Goal: Task Accomplishment & Management: Manage account settings

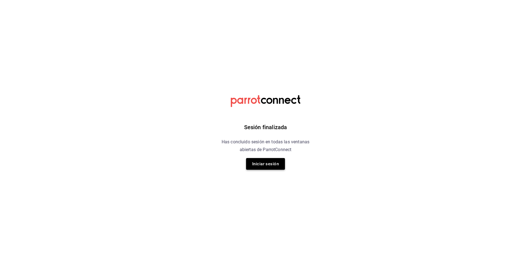
click at [258, 163] on button "Iniciar sesión" at bounding box center [265, 164] width 39 height 12
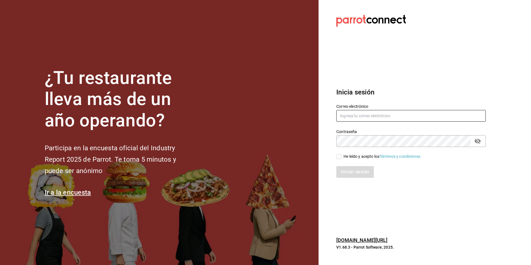
type input "Animal.tijuana@grupocosteno.com"
click at [344, 158] on div "He leído y acepto los Términos y condiciones." at bounding box center [383, 157] width 78 height 6
click at [341, 158] on input "He leído y acepto los Términos y condiciones." at bounding box center [338, 156] width 5 height 5
checkbox input "true"
click at [347, 172] on button "Iniciar sesión" at bounding box center [355, 172] width 38 height 12
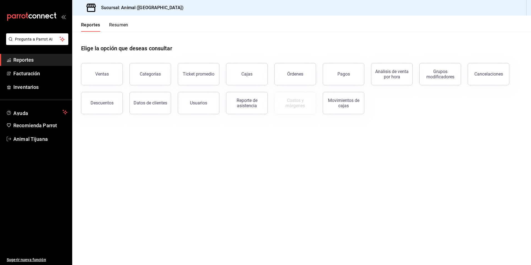
click at [116, 25] on button "Resumen" at bounding box center [118, 26] width 19 height 9
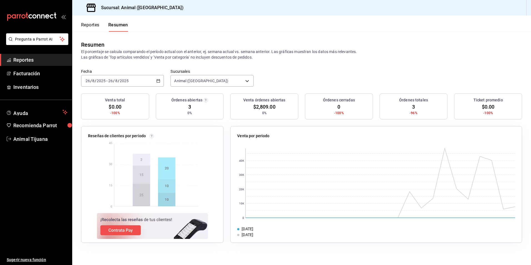
click at [93, 28] on button "Reportes" at bounding box center [90, 26] width 18 height 9
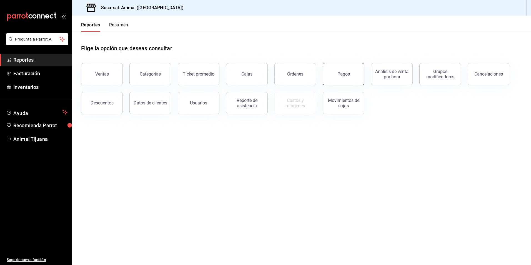
click at [341, 76] on div "Pagos" at bounding box center [343, 73] width 12 height 5
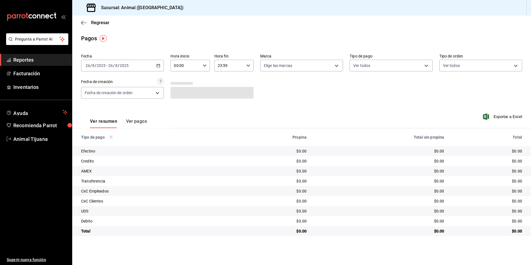
click at [161, 66] on div "[DATE] [DATE] - [DATE] [DATE]" at bounding box center [122, 66] width 83 height 12
click at [100, 87] on li "Hoy" at bounding box center [107, 82] width 52 height 12
click at [193, 64] on input "00:00" at bounding box center [186, 65] width 30 height 11
click at [178, 109] on button "04" at bounding box center [180, 105] width 17 height 11
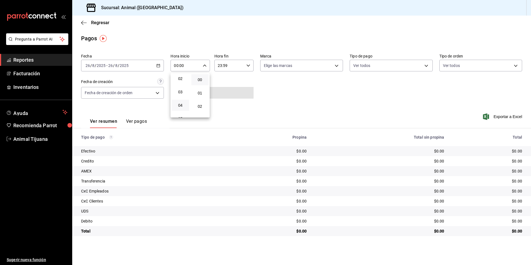
type input "04:00"
click at [266, 110] on div at bounding box center [265, 132] width 531 height 265
